Goal: Contribute content

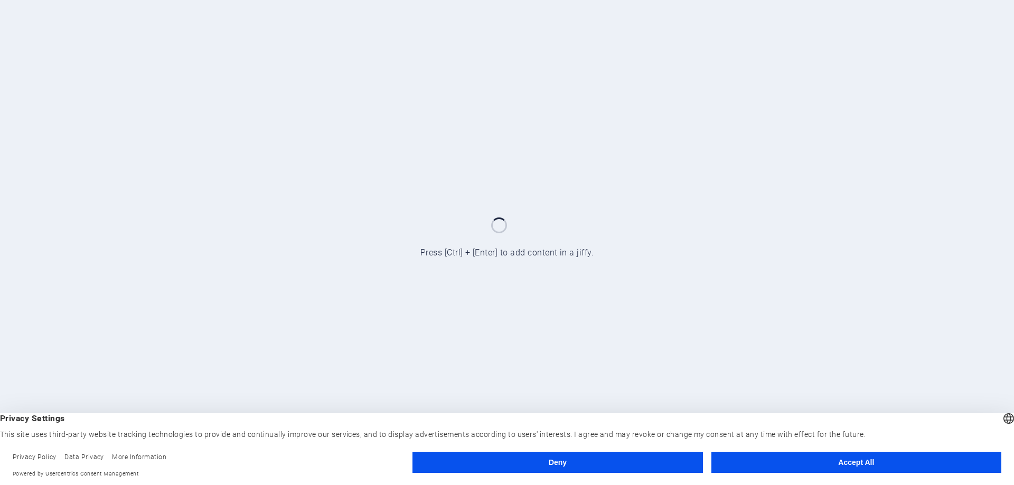
click at [843, 465] on button "Accept All" at bounding box center [856, 462] width 290 height 21
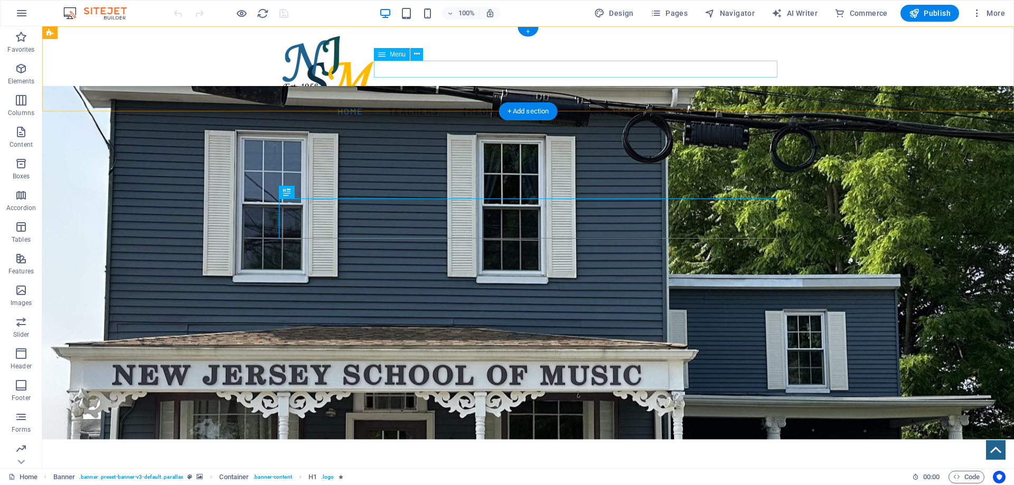
click at [451, 103] on nav "Home Teachers [MEDICAL_DATA] Lesson Request Contact" at bounding box center [528, 111] width 498 height 17
select select
select select "1"
select select
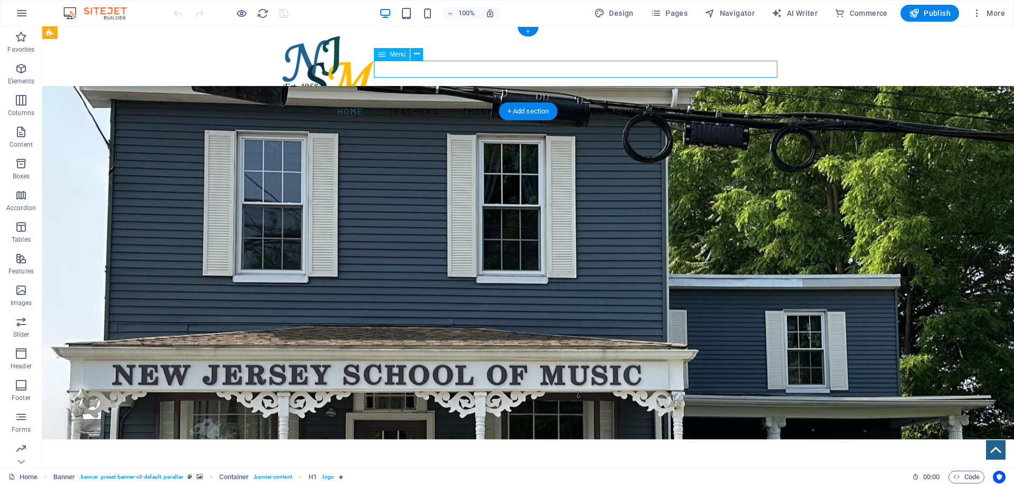
select select "2"
select select
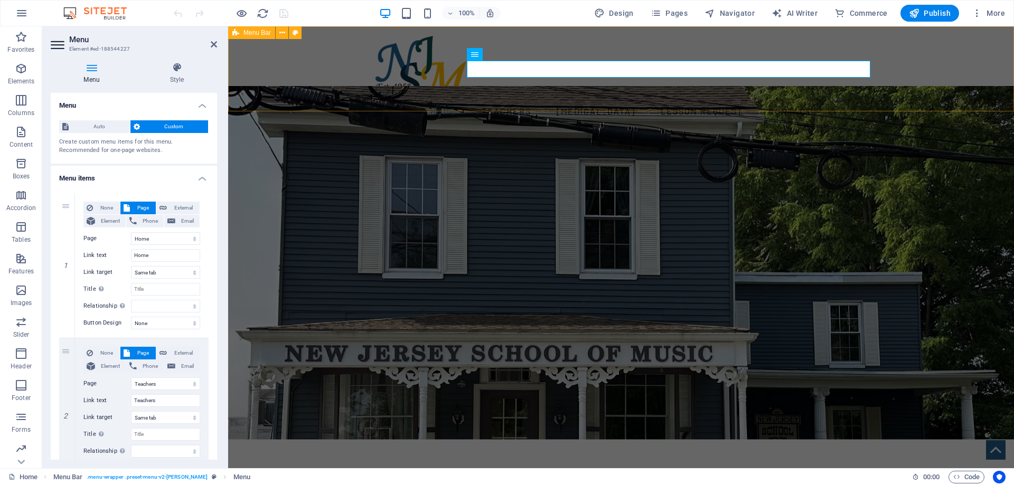
click at [951, 52] on div "Home Teachers [MEDICAL_DATA] Lesson Request Contact" at bounding box center [621, 77] width 786 height 102
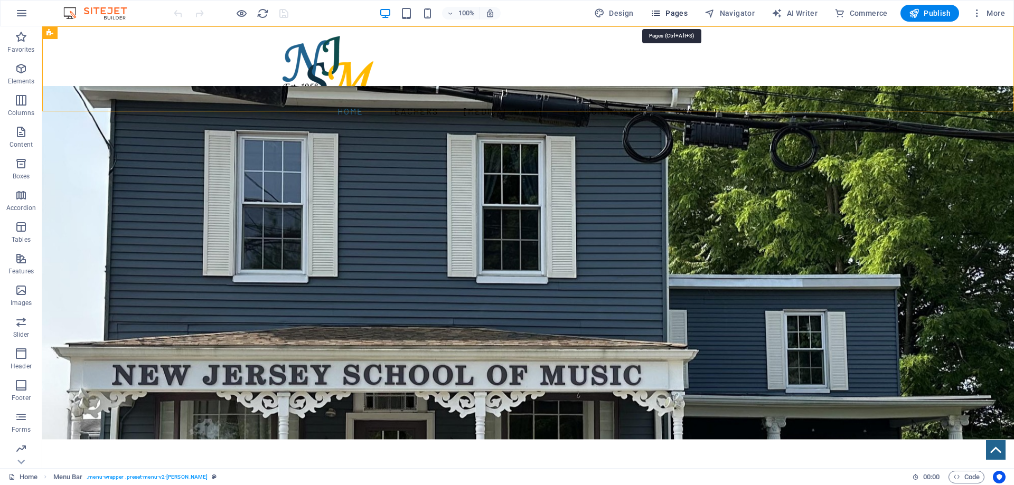
click at [670, 13] on span "Pages" at bounding box center [669, 13] width 37 height 11
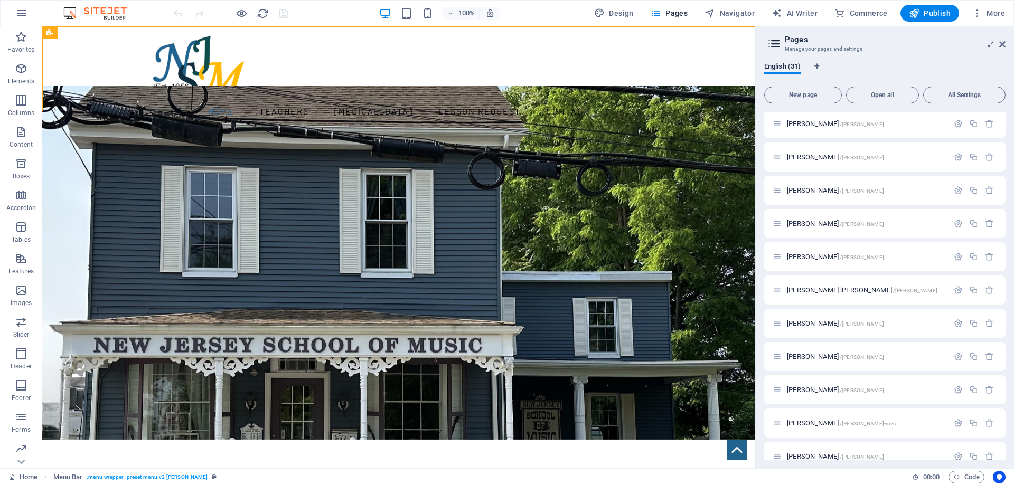
scroll to position [475, 0]
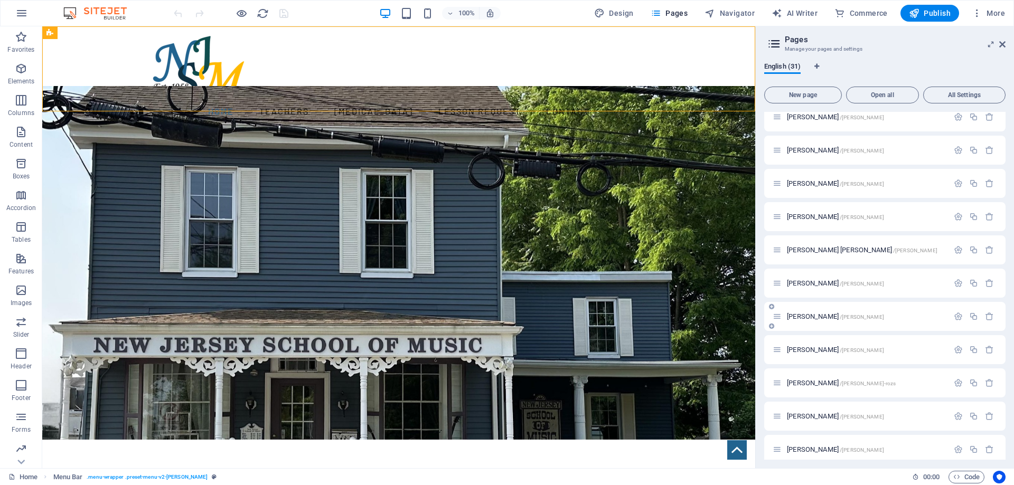
click at [868, 315] on p "[PERSON_NAME] /[PERSON_NAME]" at bounding box center [866, 316] width 158 height 7
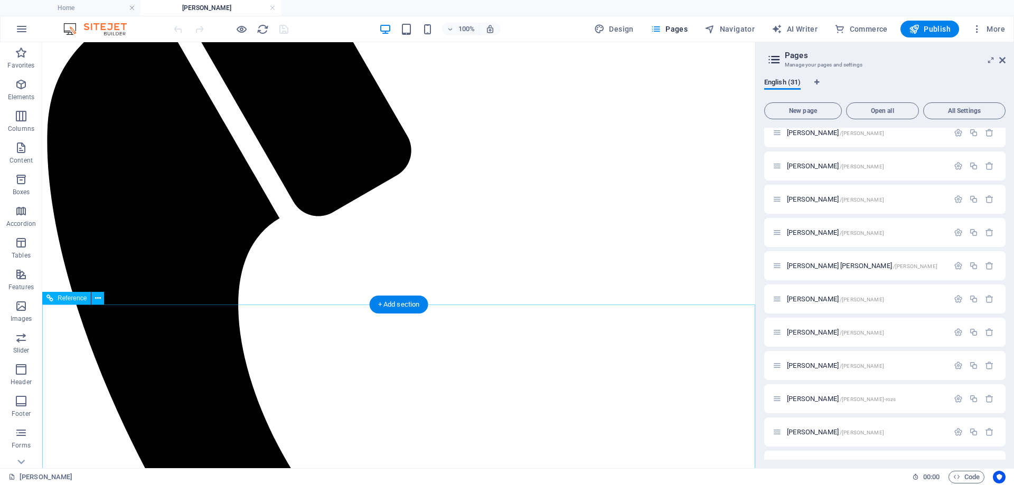
scroll to position [485, 0]
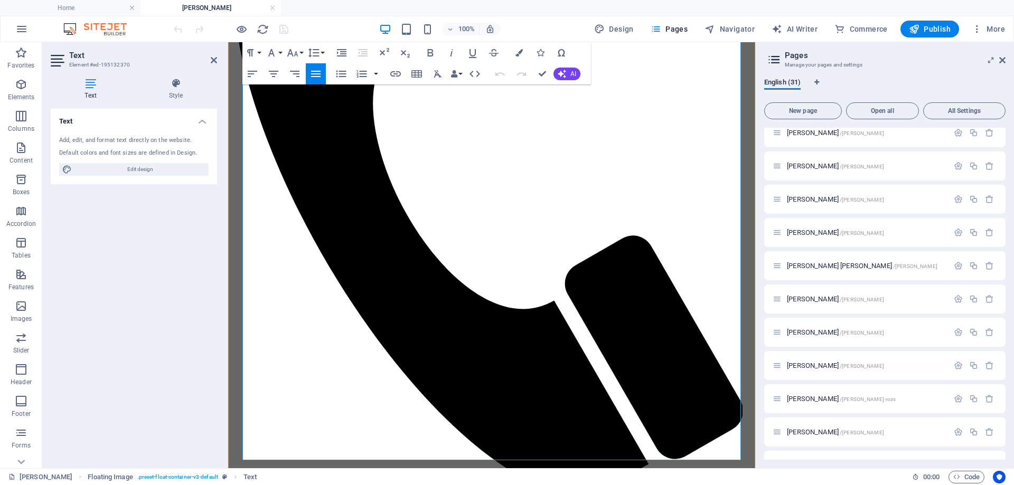
scroll to position [431, 0]
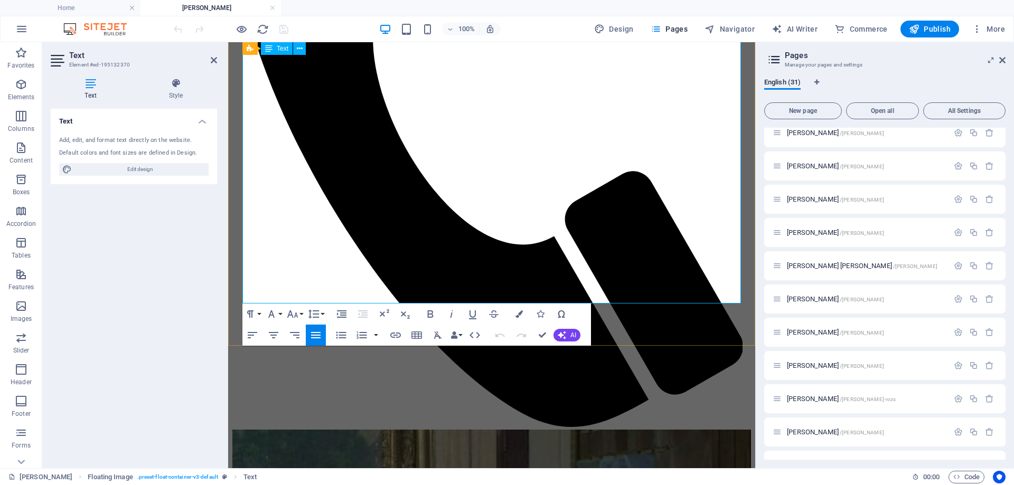
drag, startPoint x: 494, startPoint y: 295, endPoint x: 434, endPoint y: 295, distance: 59.7
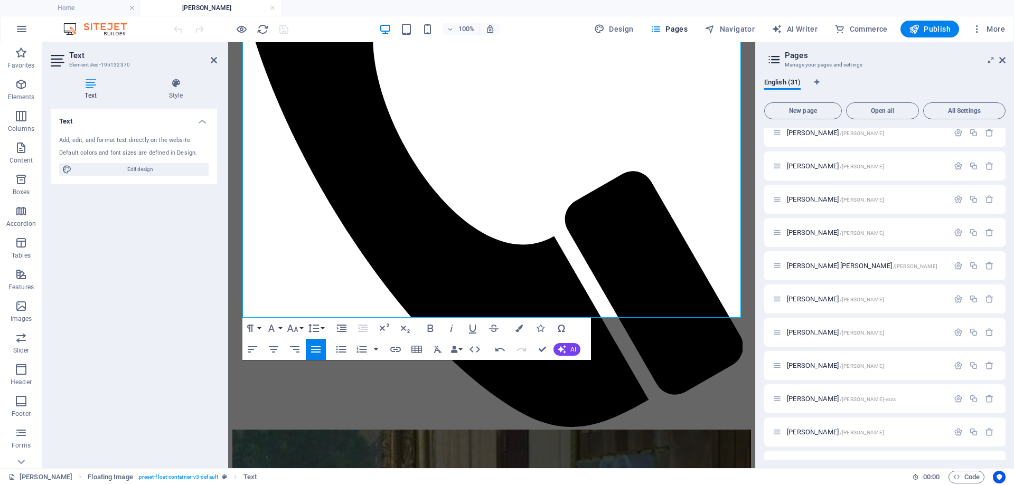
click at [917, 73] on div "English (31) New page Open all All Settings Home / Teachers /teachers [MEDICAL_…" at bounding box center [885, 269] width 258 height 399
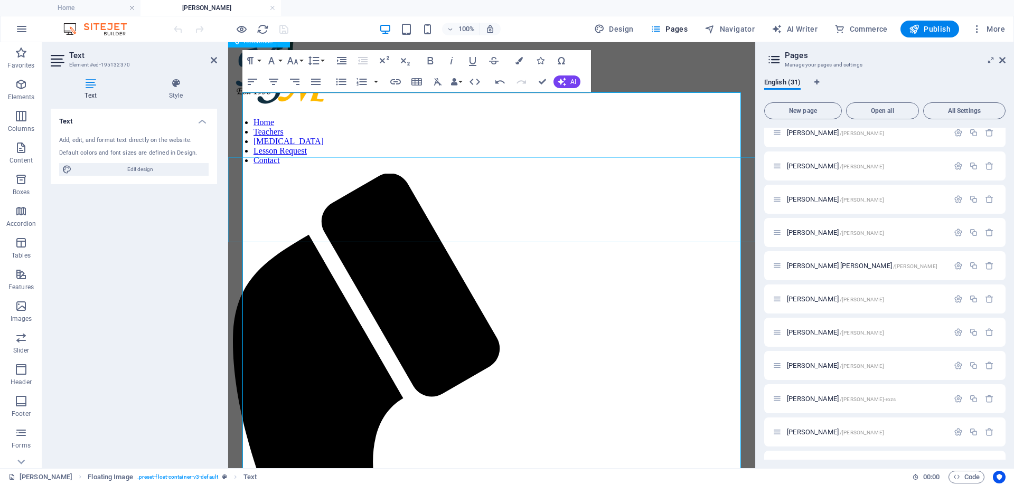
scroll to position [0, 0]
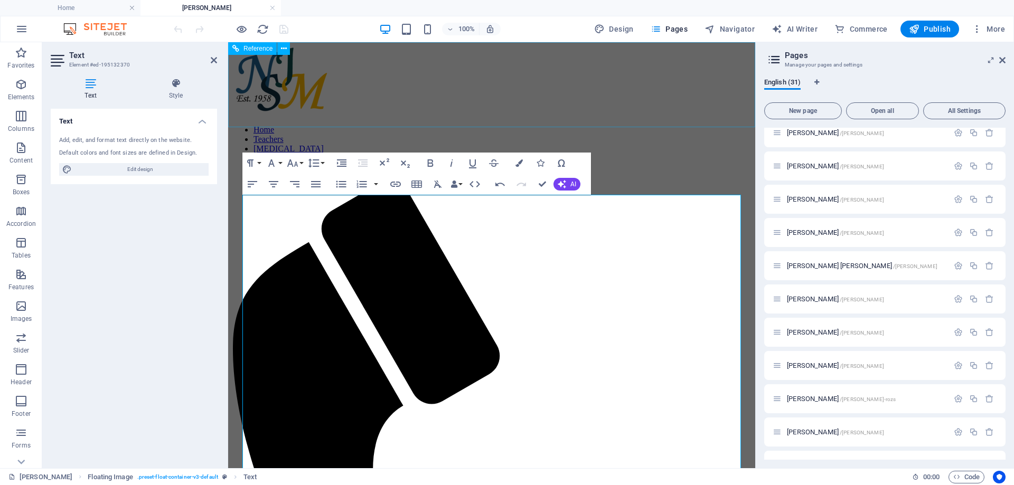
click at [568, 125] on nav "Home Teachers [MEDICAL_DATA] Lesson Request Contact" at bounding box center [491, 149] width 519 height 48
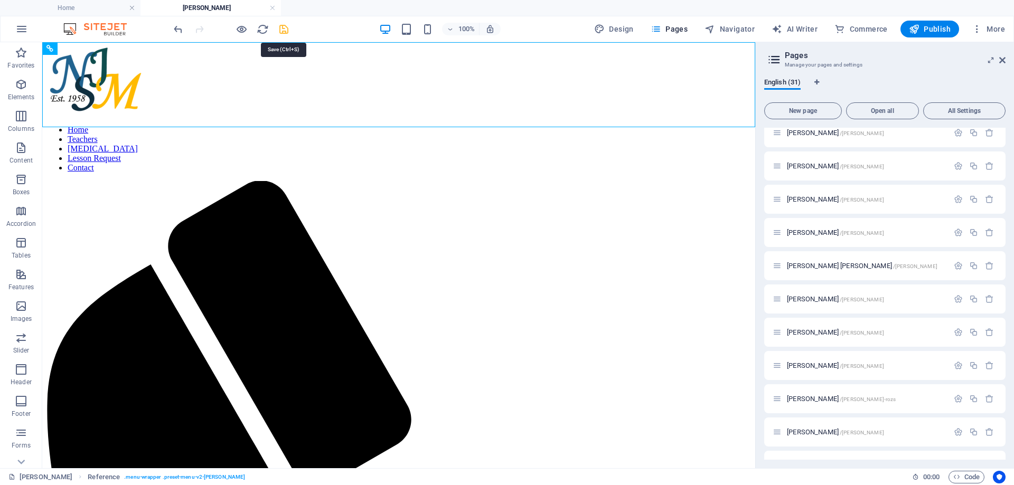
click at [283, 28] on icon "save" at bounding box center [284, 29] width 12 height 12
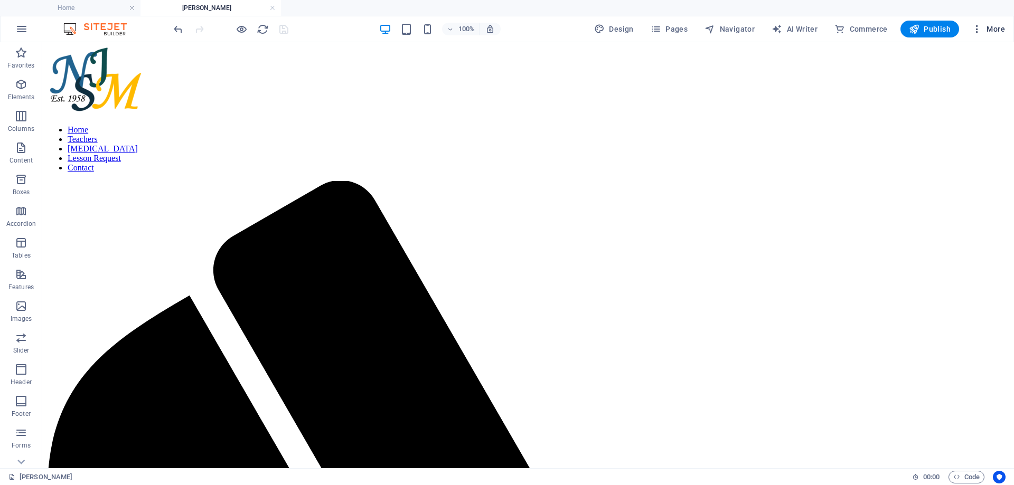
click at [977, 28] on icon "button" at bounding box center [977, 29] width 11 height 11
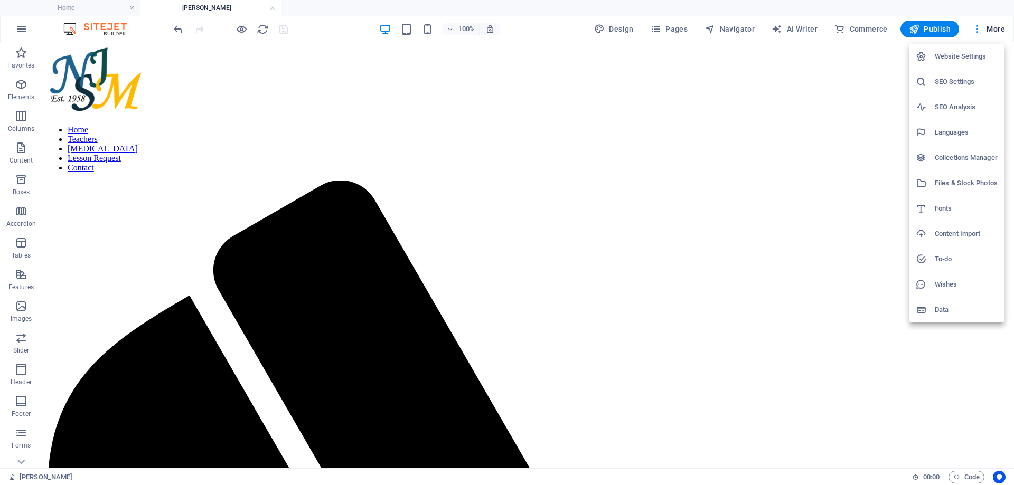
click at [692, 31] on div at bounding box center [507, 242] width 1014 height 485
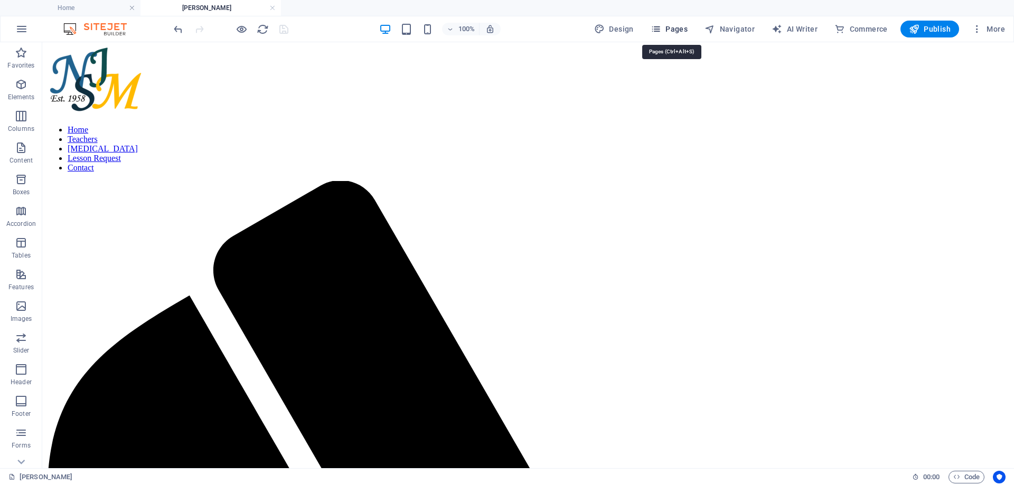
click at [683, 32] on span "Pages" at bounding box center [669, 29] width 37 height 11
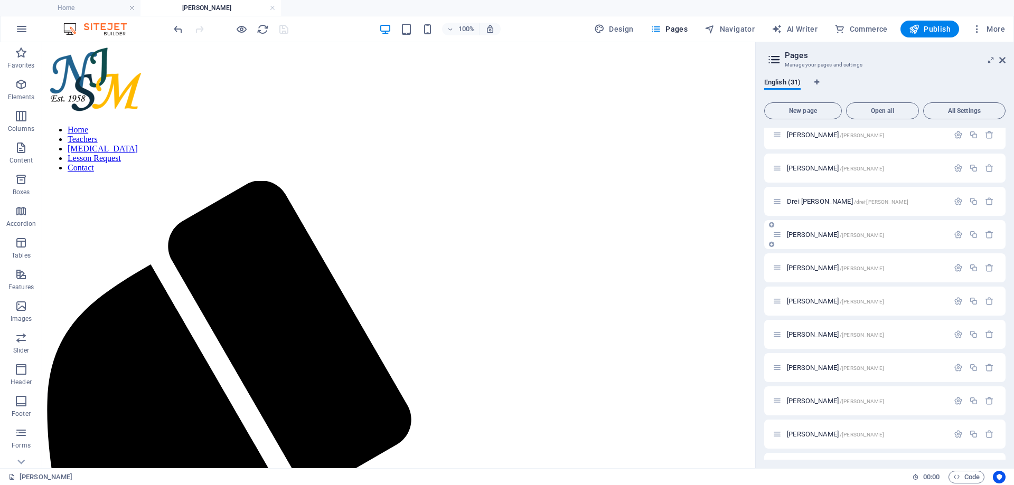
scroll to position [238, 0]
click at [822, 169] on span "[PERSON_NAME] /[PERSON_NAME]" at bounding box center [835, 171] width 97 height 8
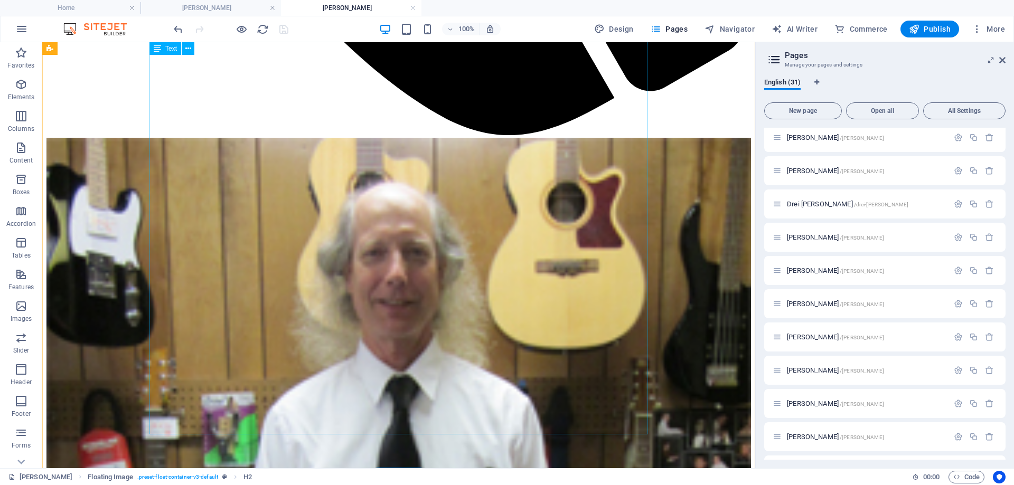
scroll to position [1023, 0]
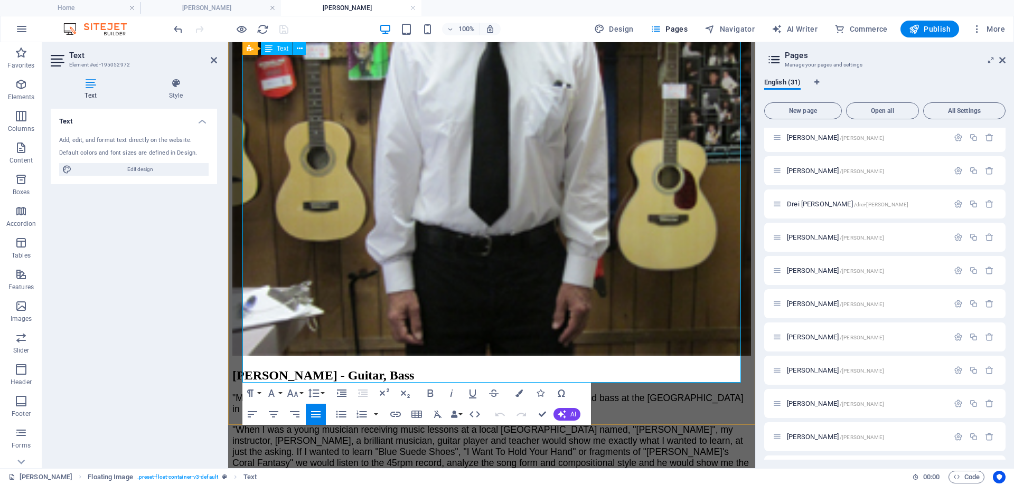
click at [334, 32] on div "100% Design Pages Navigator AI Writer Commerce Publish More" at bounding box center [590, 29] width 837 height 17
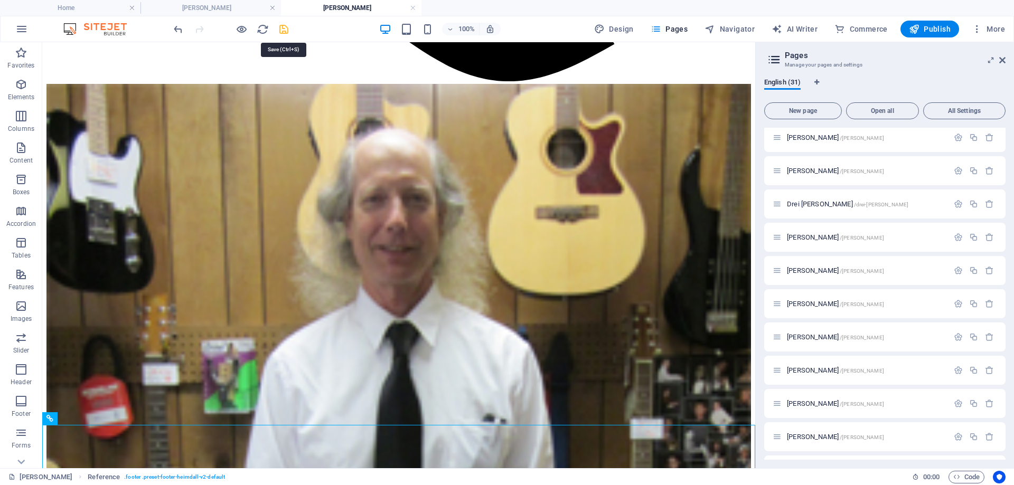
click at [286, 30] on icon "save" at bounding box center [284, 29] width 12 height 12
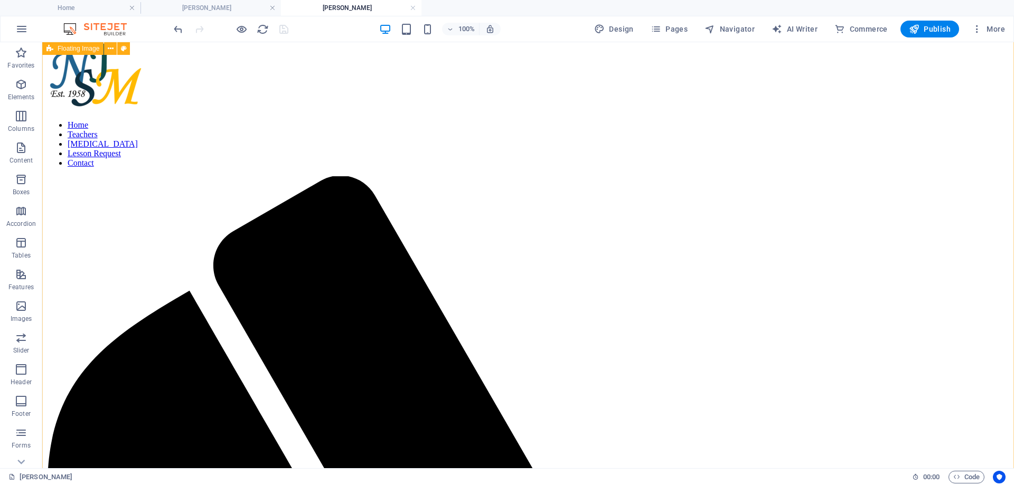
scroll to position [0, 0]
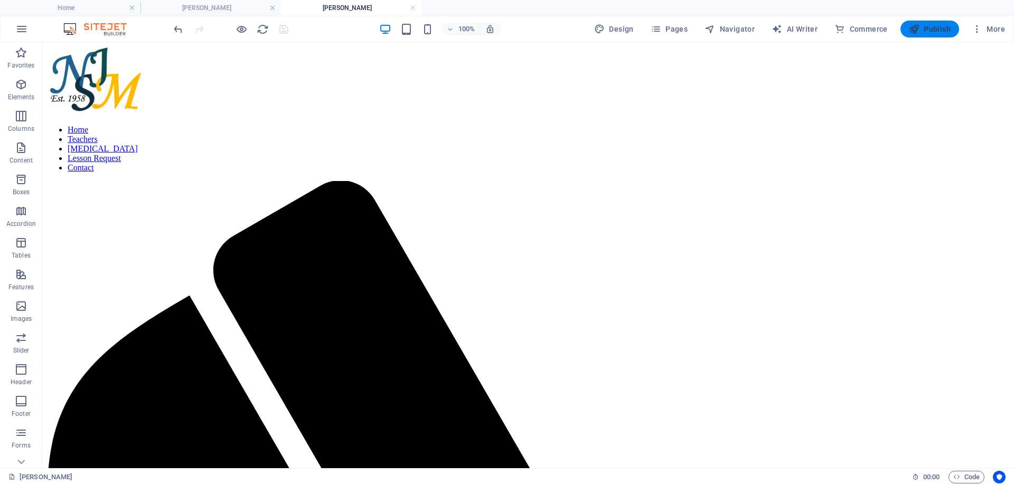
click at [935, 27] on span "Publish" at bounding box center [930, 29] width 42 height 11
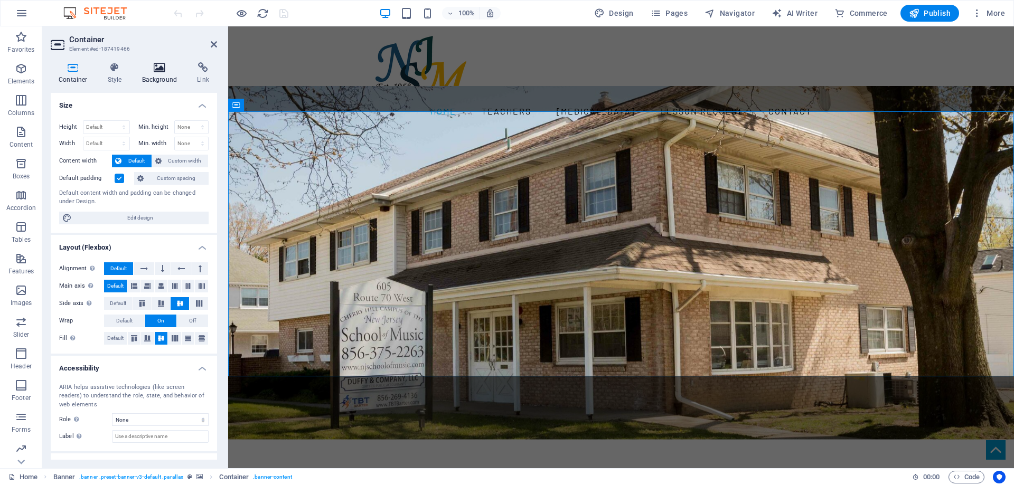
click at [161, 67] on icon at bounding box center [159, 67] width 51 height 11
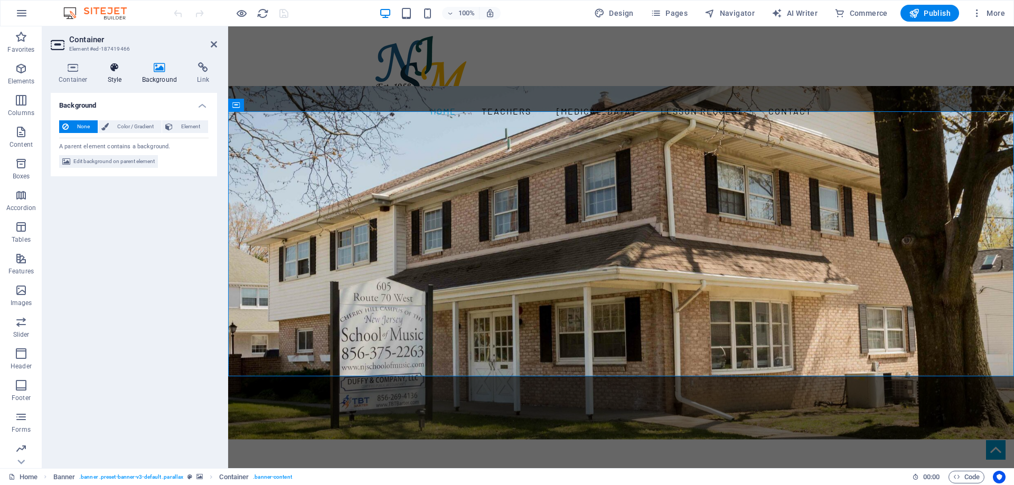
click at [117, 70] on icon at bounding box center [115, 67] width 30 height 11
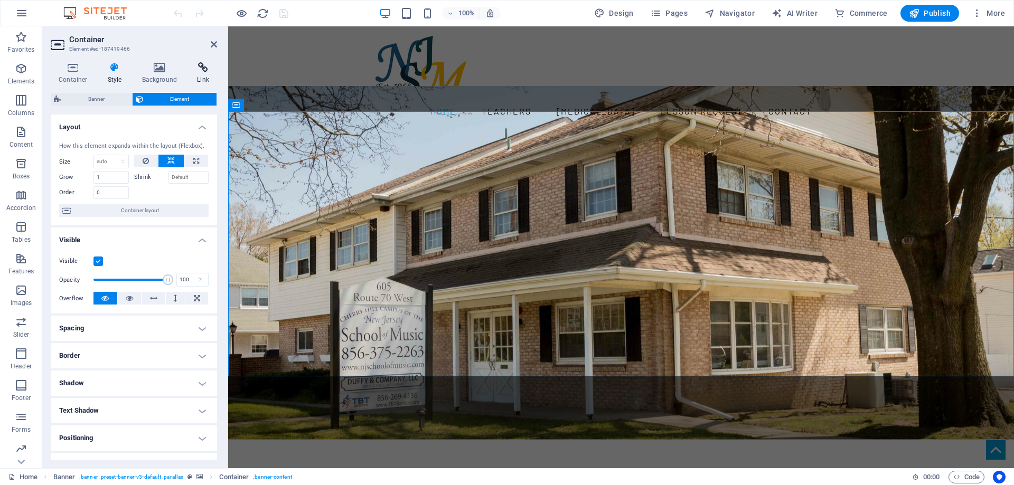
click at [197, 69] on icon at bounding box center [203, 67] width 28 height 11
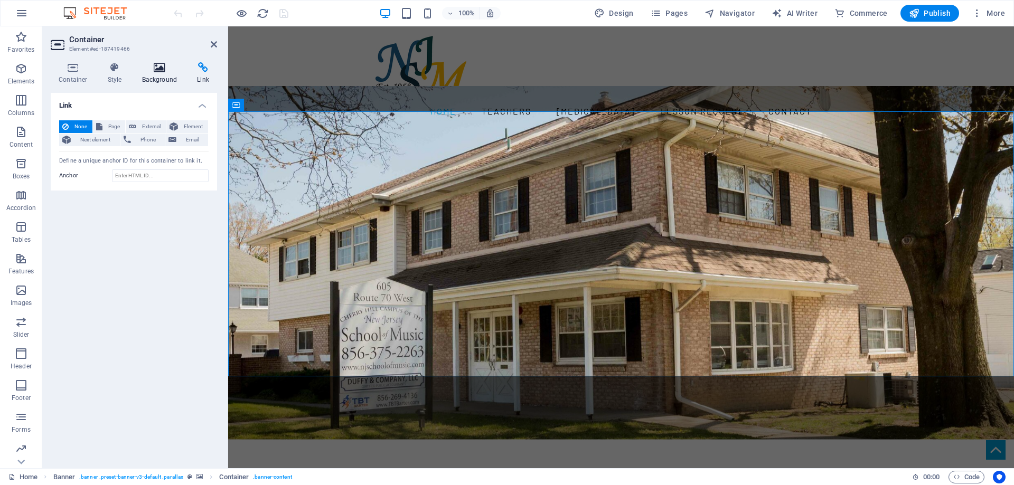
click at [169, 70] on icon at bounding box center [159, 67] width 51 height 11
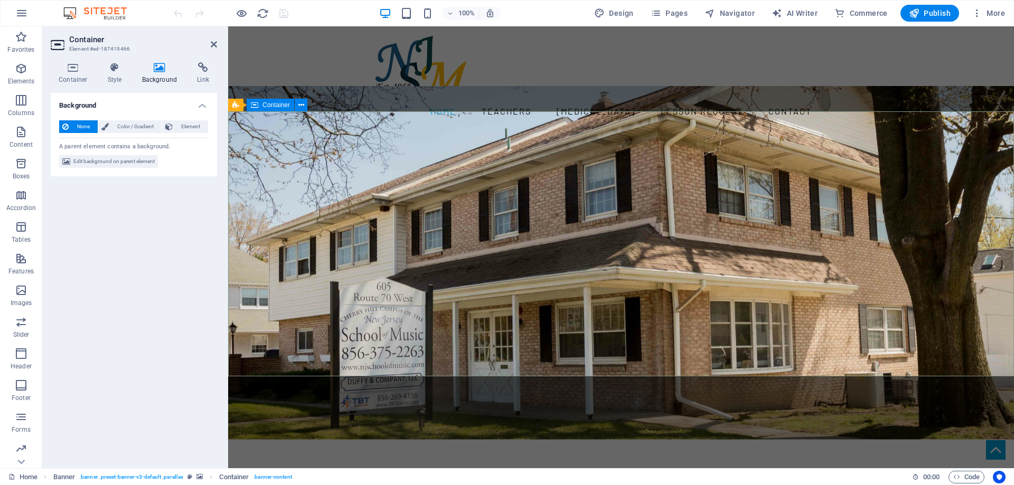
click at [297, 105] on button at bounding box center [301, 105] width 13 height 13
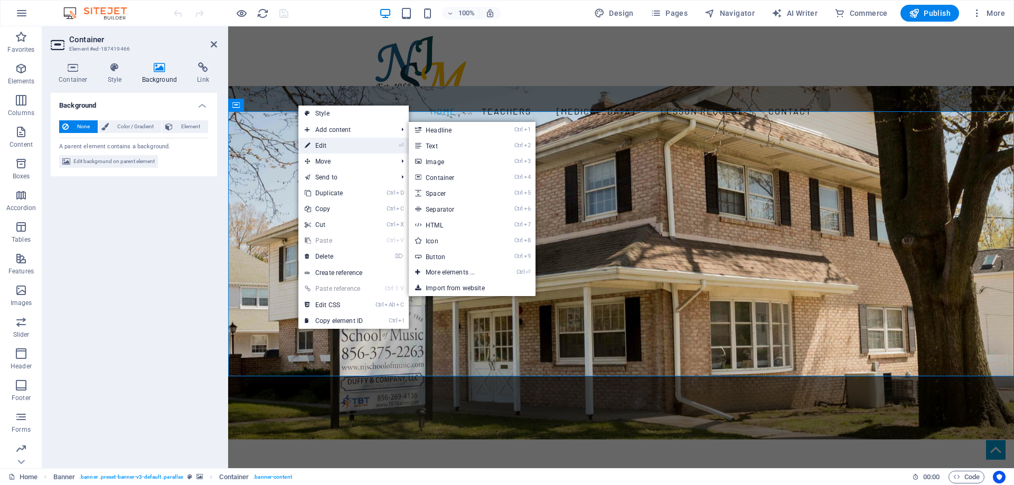
click at [344, 147] on link "⏎ Edit" at bounding box center [333, 146] width 71 height 16
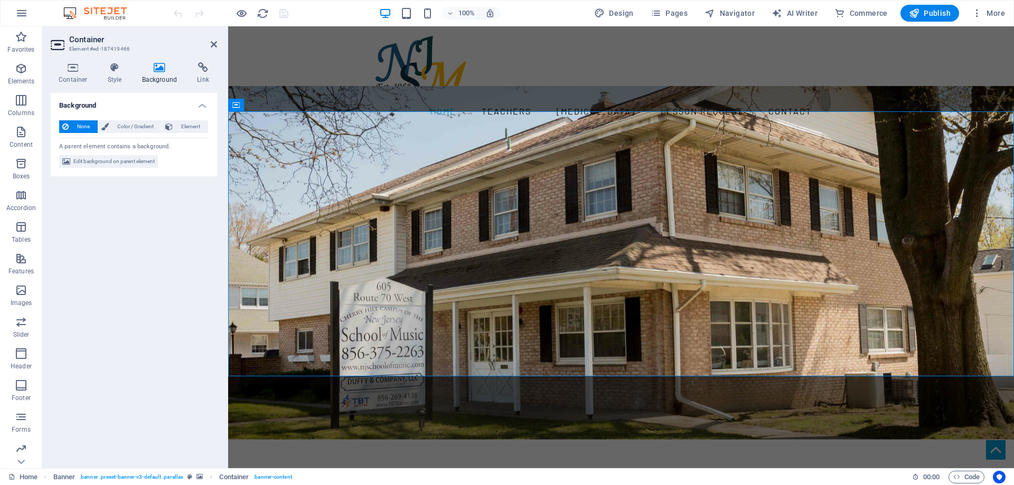
click at [67, 128] on icon at bounding box center [65, 126] width 6 height 13
click at [96, 146] on div "A parent element contains a background." at bounding box center [133, 145] width 149 height 14
click at [137, 127] on span "Color / Gradient" at bounding box center [135, 126] width 46 height 13
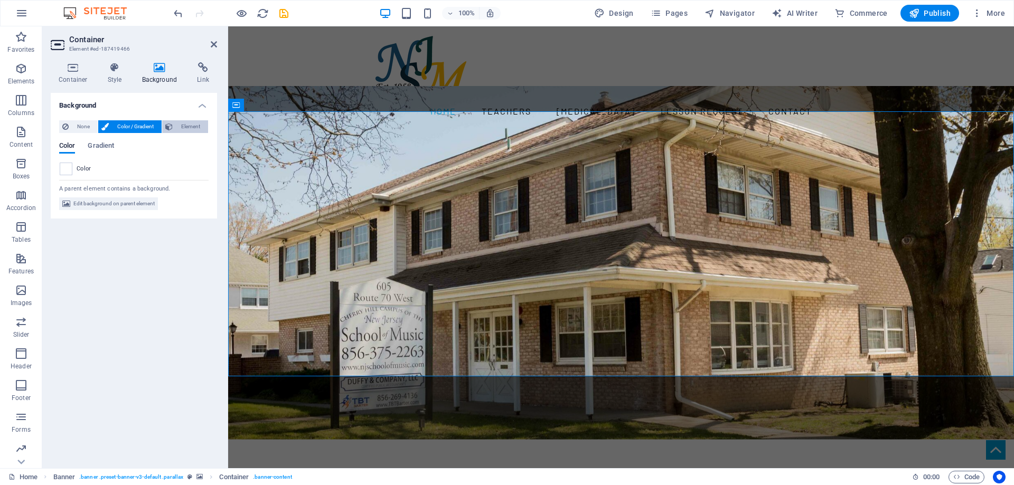
click at [195, 126] on span "Element" at bounding box center [190, 126] width 29 height 13
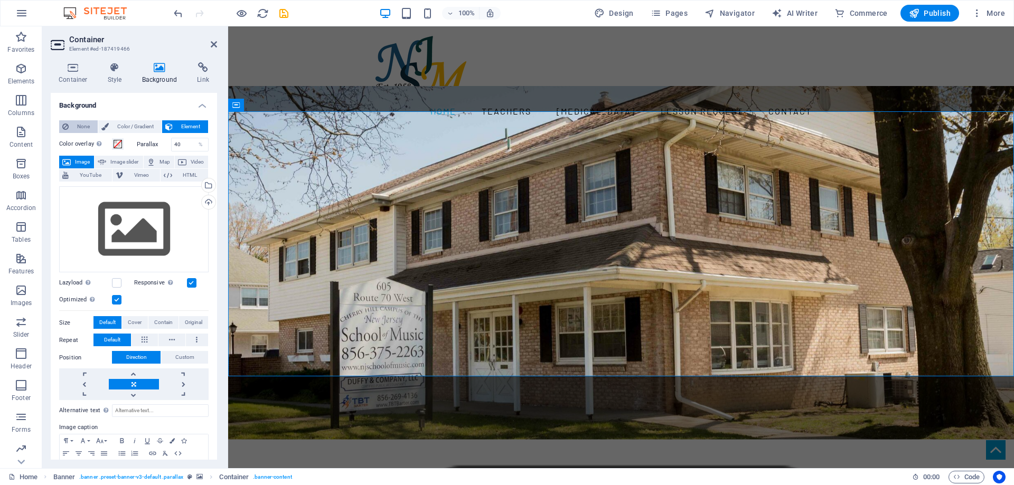
click at [73, 129] on span "None" at bounding box center [83, 126] width 23 height 13
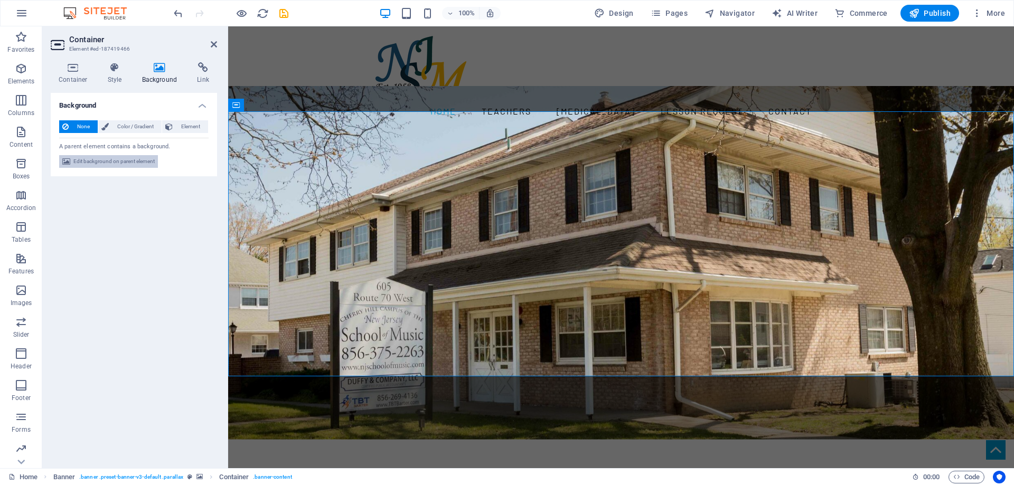
click at [101, 167] on span "Edit background on parent element" at bounding box center [113, 161] width 81 height 13
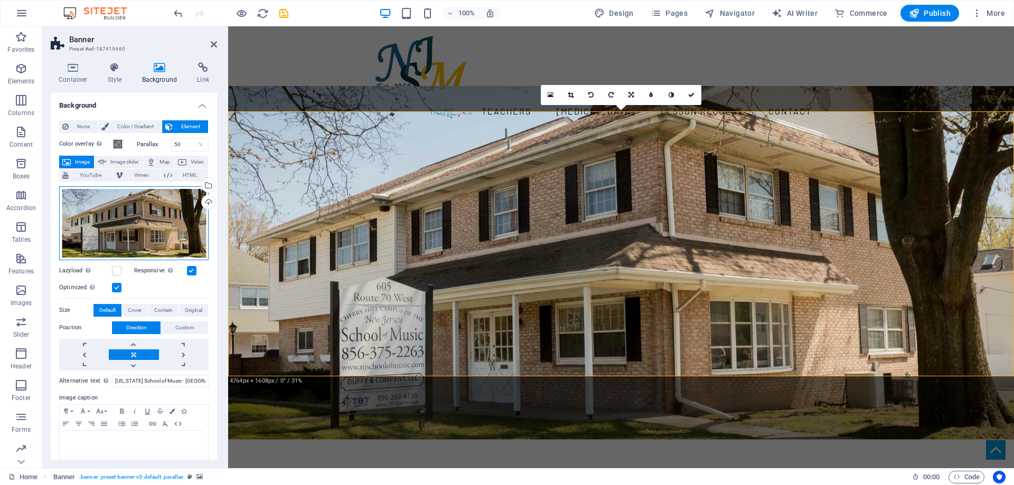
click at [167, 232] on div "Drag files here, click to choose files or select files from Files or our free s…" at bounding box center [133, 223] width 149 height 74
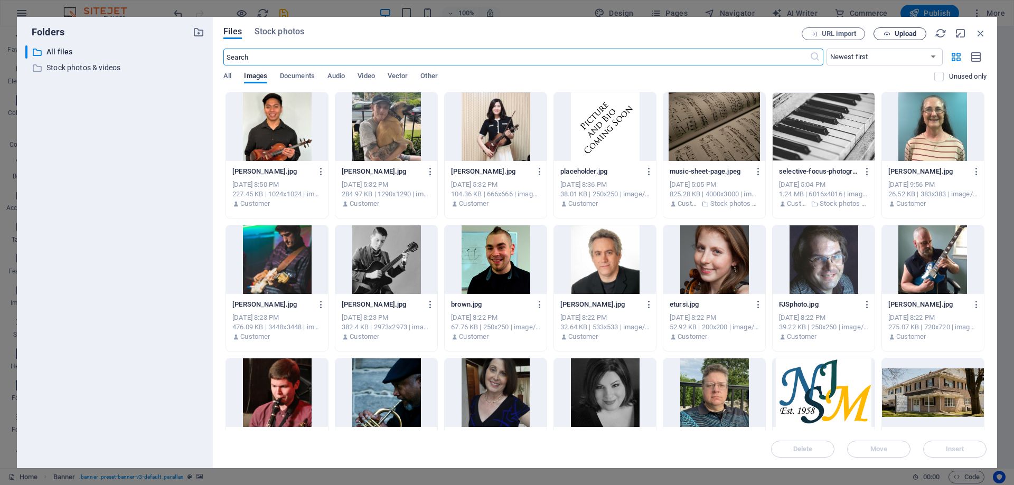
click at [904, 37] on span "Upload" at bounding box center [905, 34] width 22 height 6
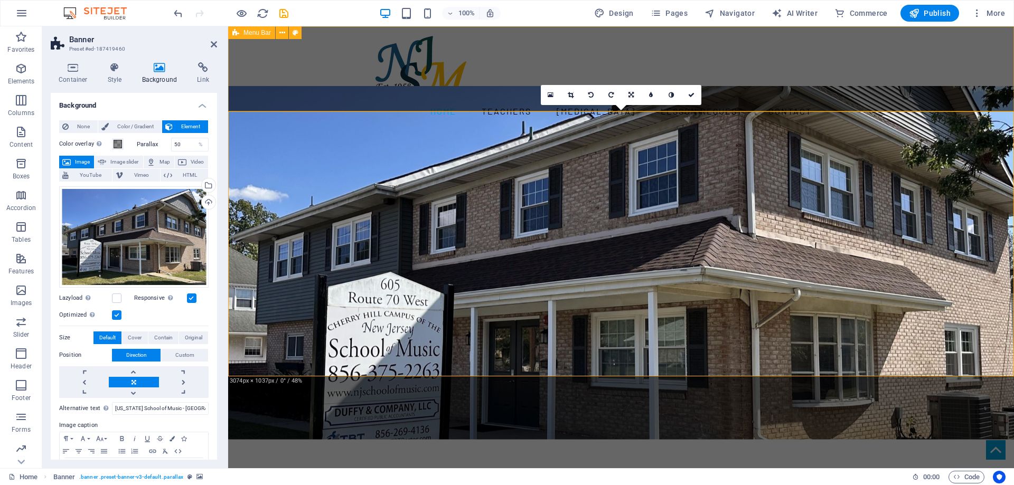
click at [912, 56] on div "Home Teachers Music Therapy Lesson Request Contact" at bounding box center [621, 77] width 786 height 102
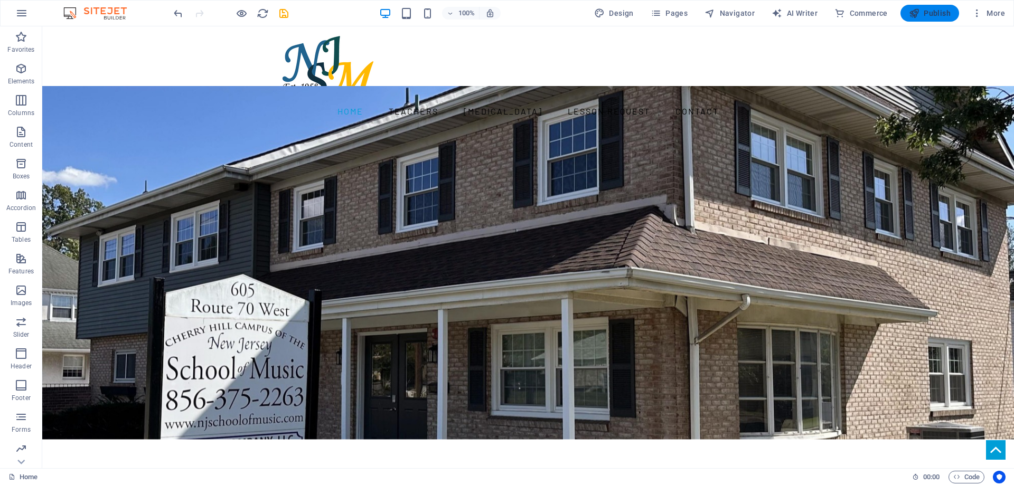
click at [921, 12] on span "Publish" at bounding box center [930, 13] width 42 height 11
